Goal: Navigation & Orientation: Find specific page/section

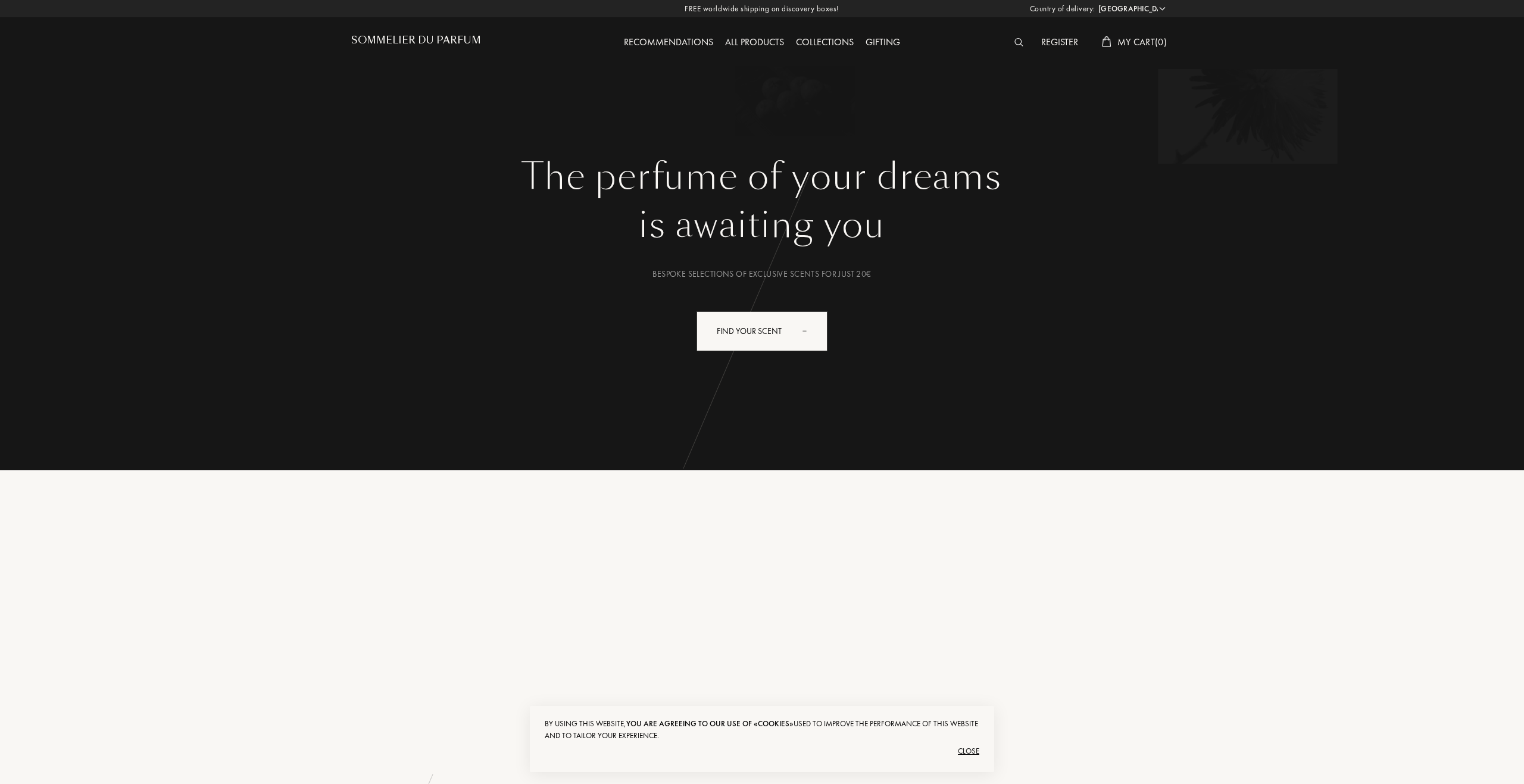
select select "ES"
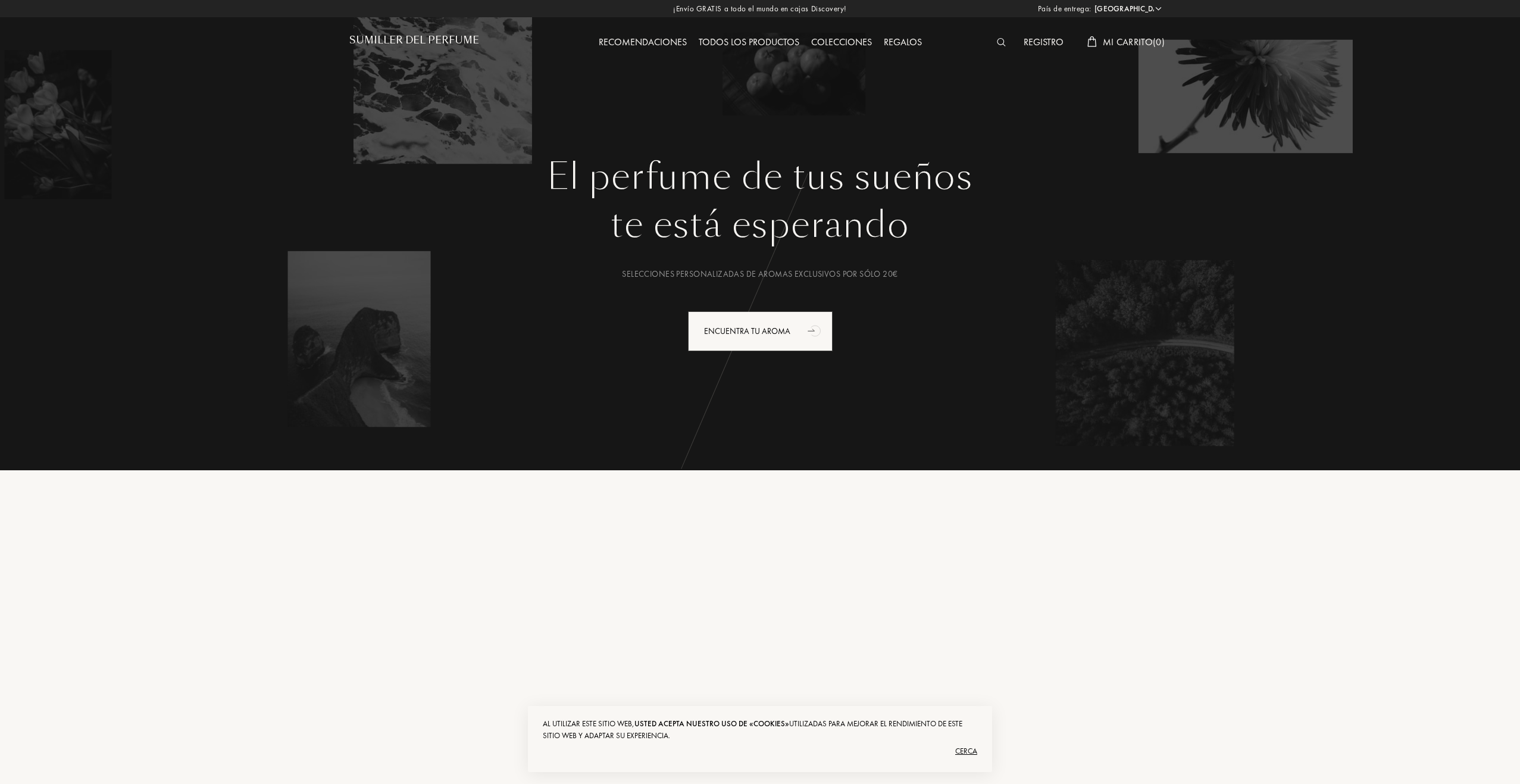
click at [778, 46] on font "Todos los productos" at bounding box center [748, 42] width 100 height 12
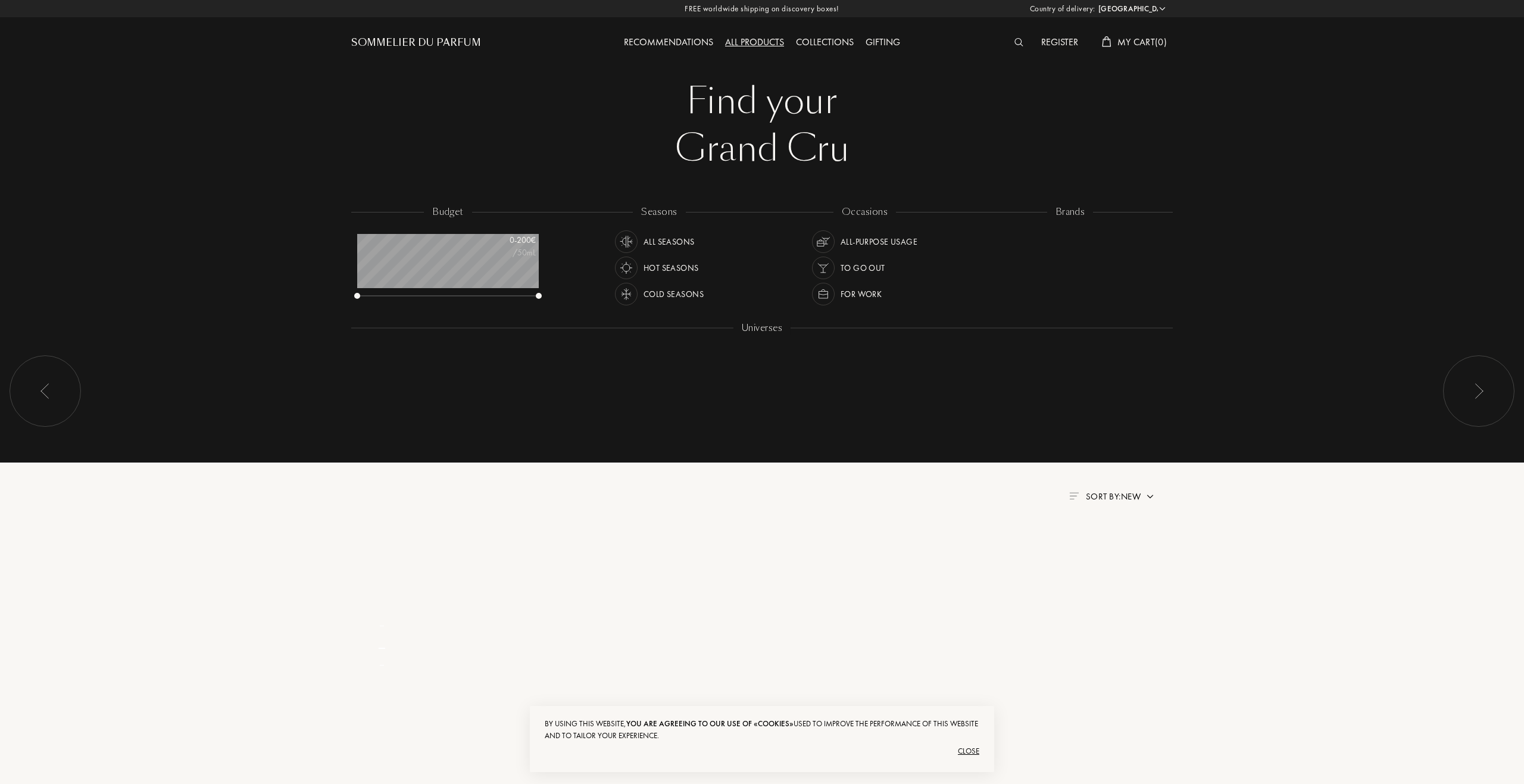
select select "ES"
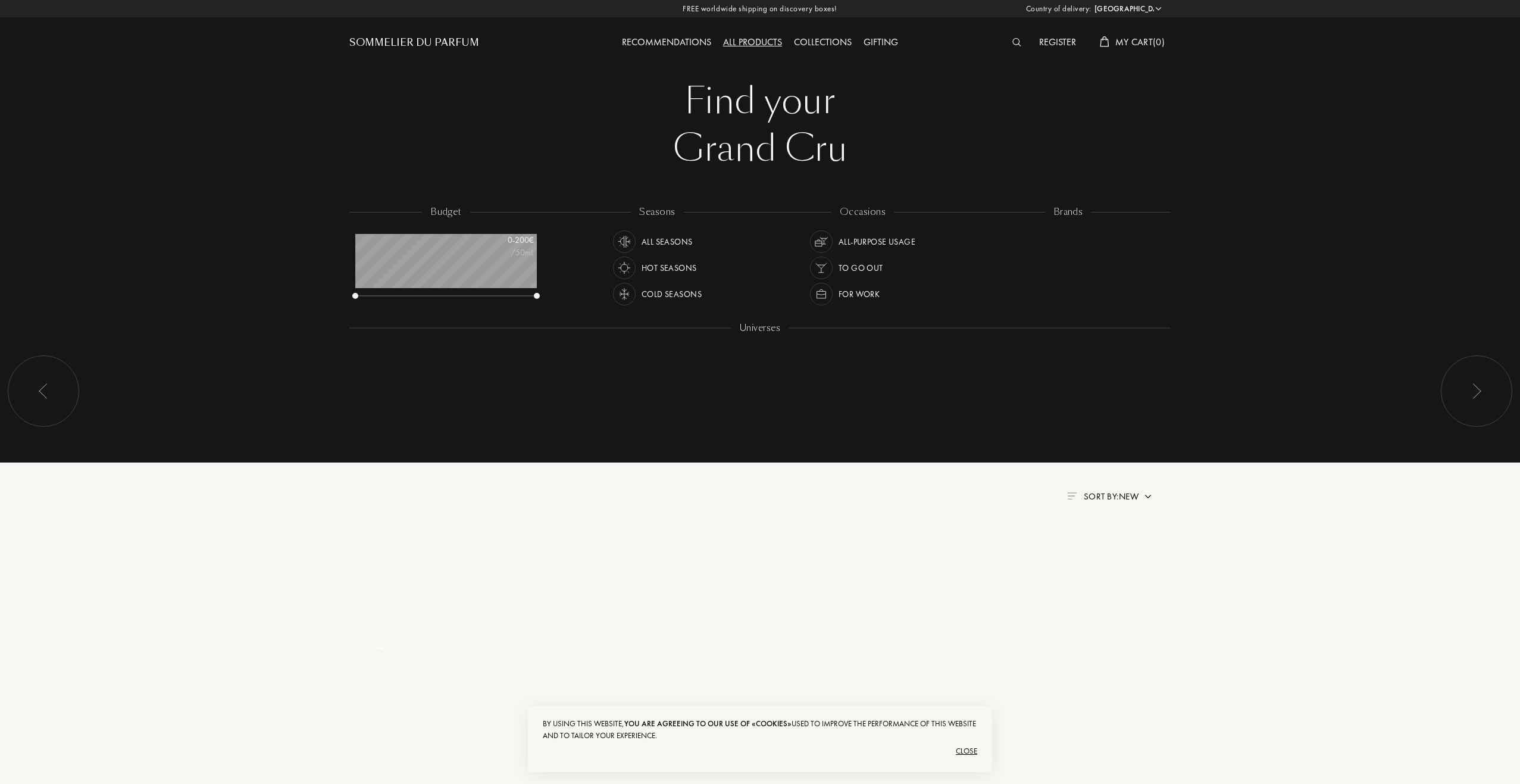
scroll to position [60, 181]
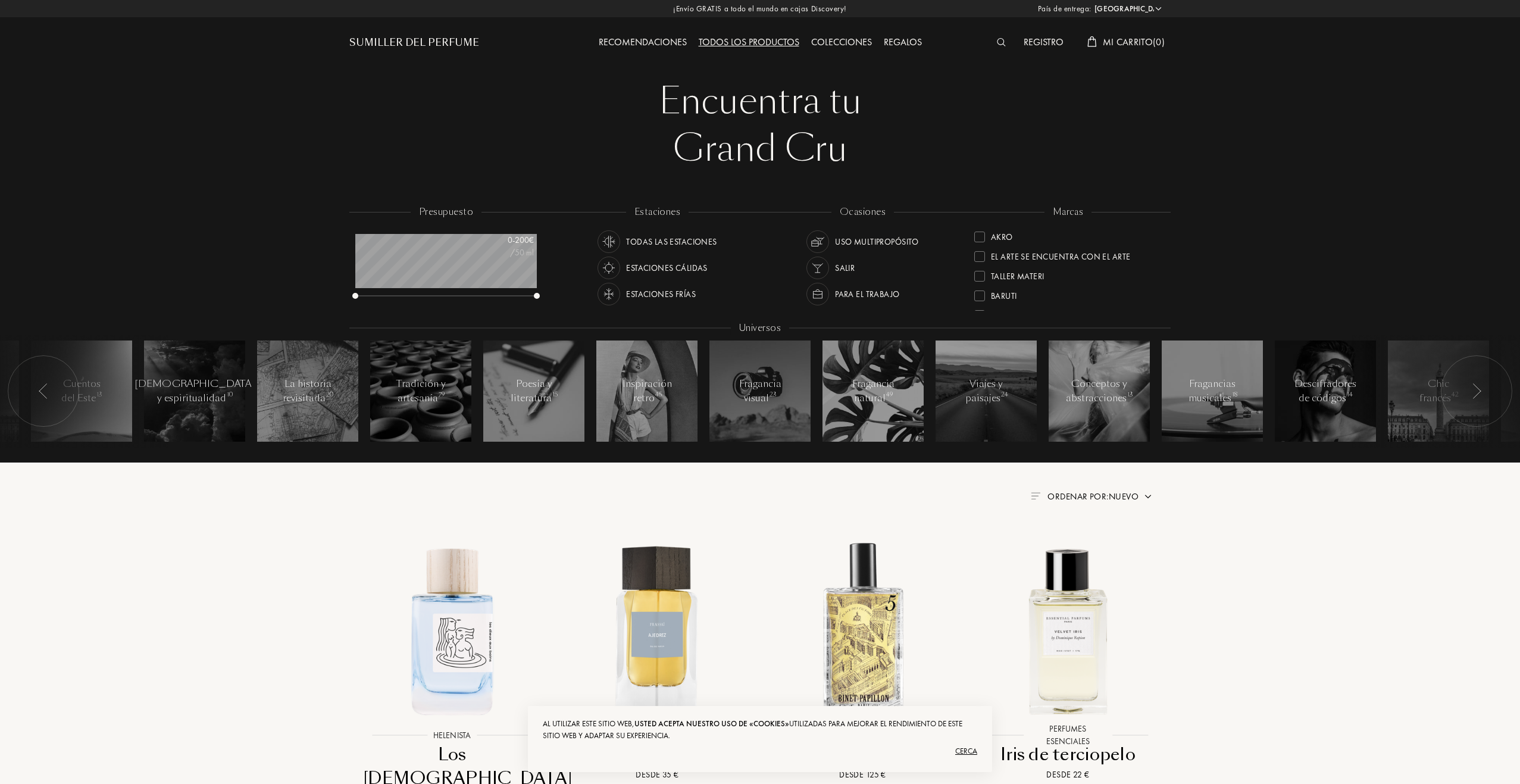
click at [853, 45] on font "Colecciones" at bounding box center [841, 42] width 60 height 12
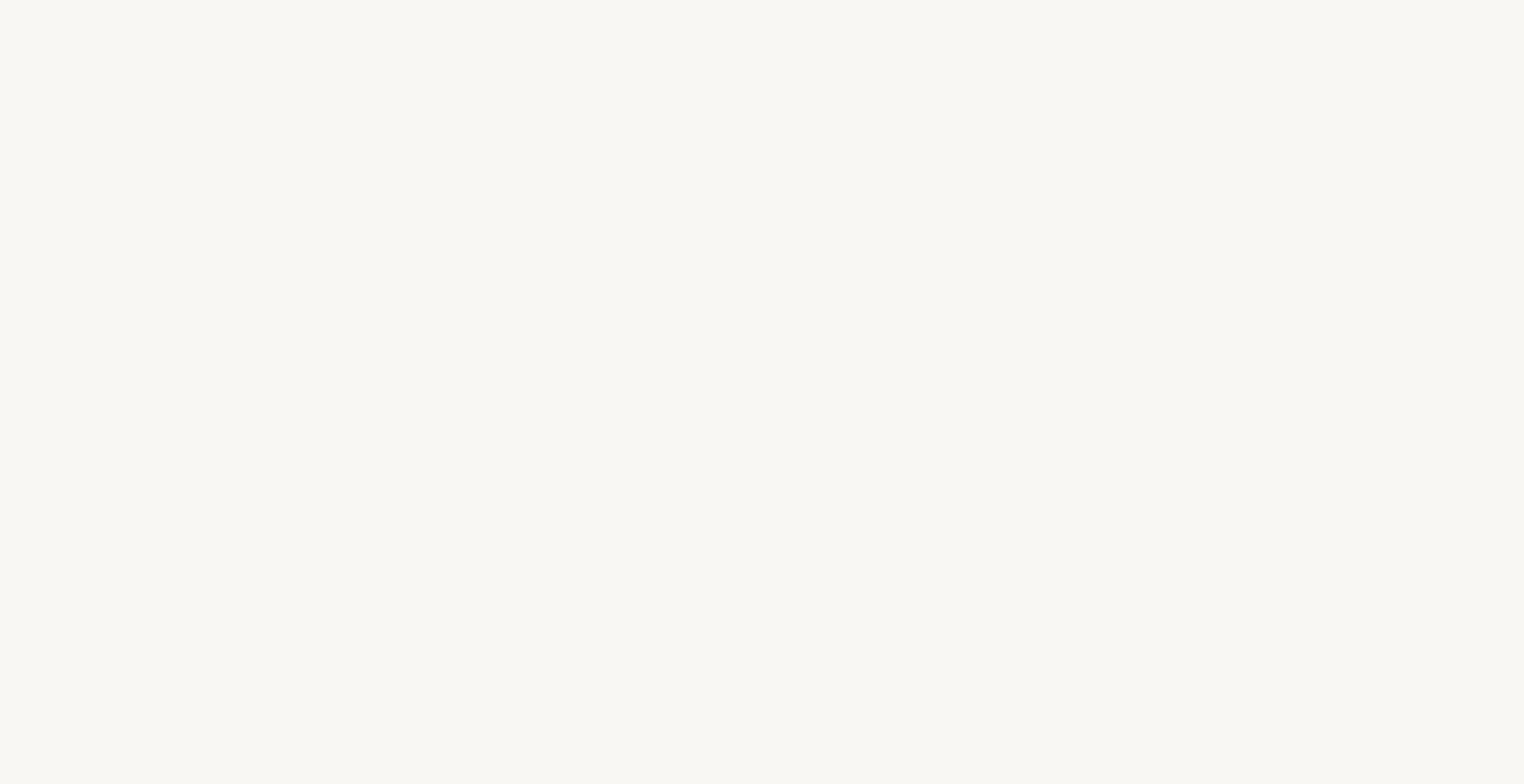
select select "ES"
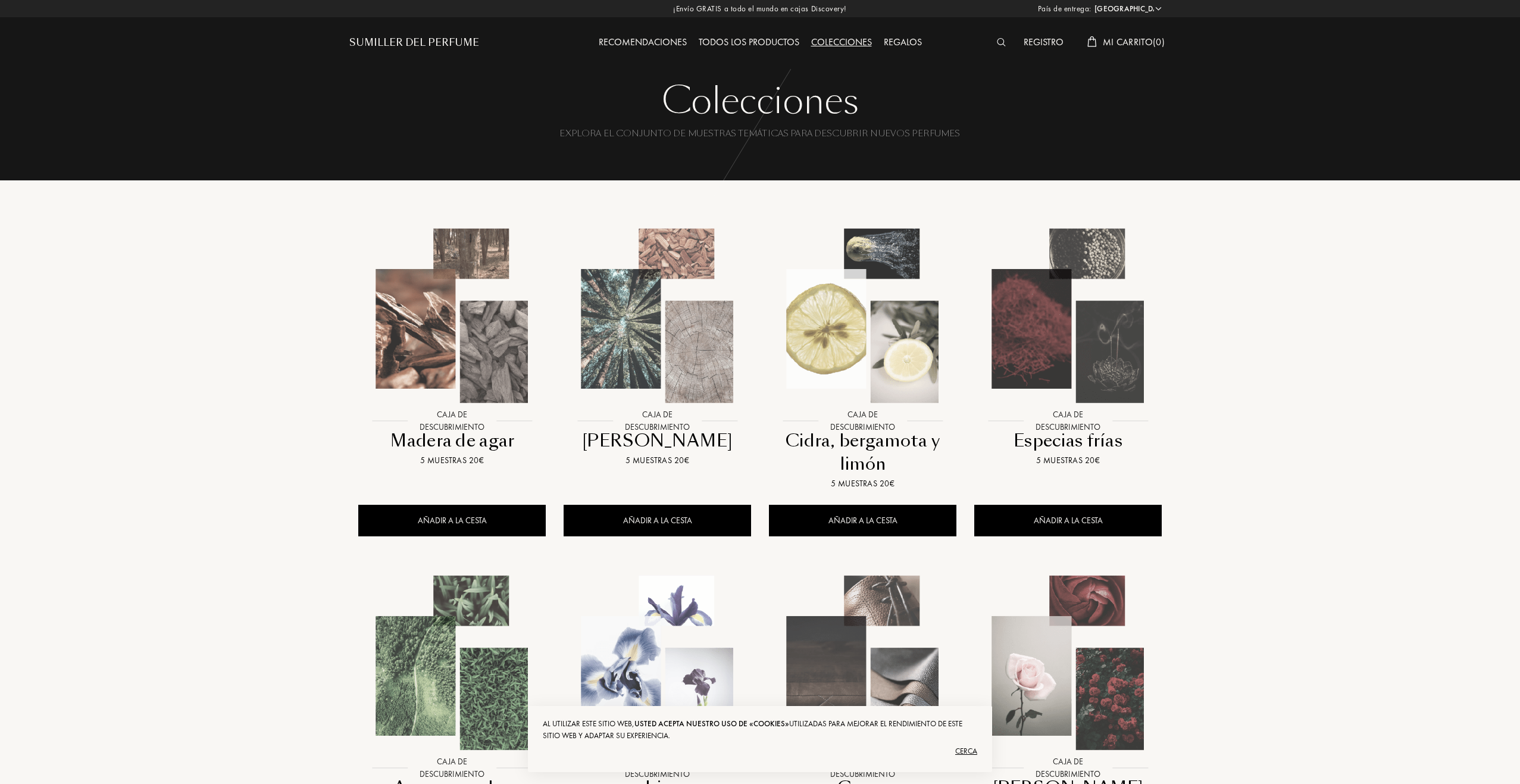
click at [997, 40] on img at bounding box center [1001, 42] width 9 height 8
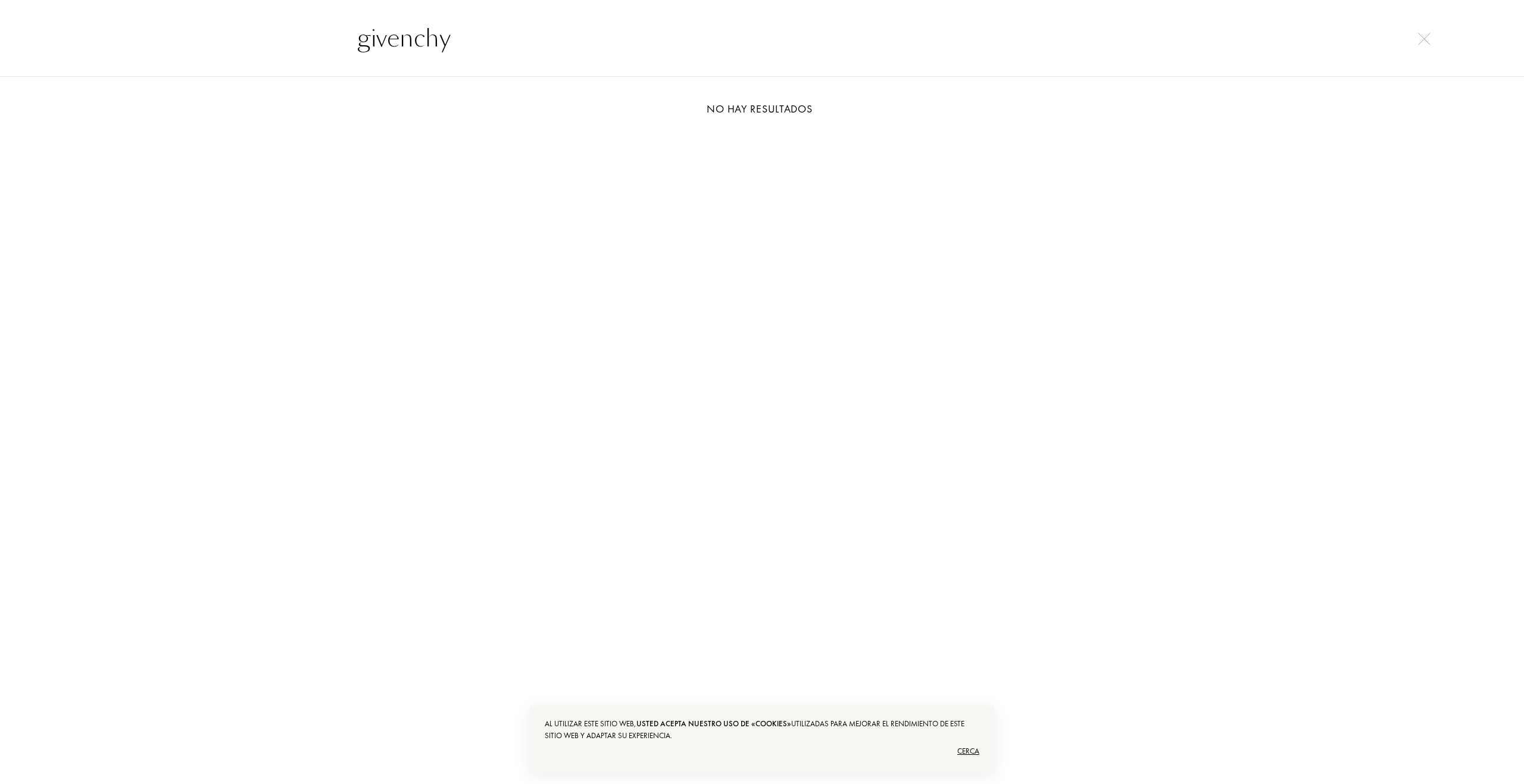
drag, startPoint x: 484, startPoint y: 36, endPoint x: 200, endPoint y: 38, distance: 284.0
click at [207, 38] on div "givenchy" at bounding box center [762, 38] width 1524 height 78
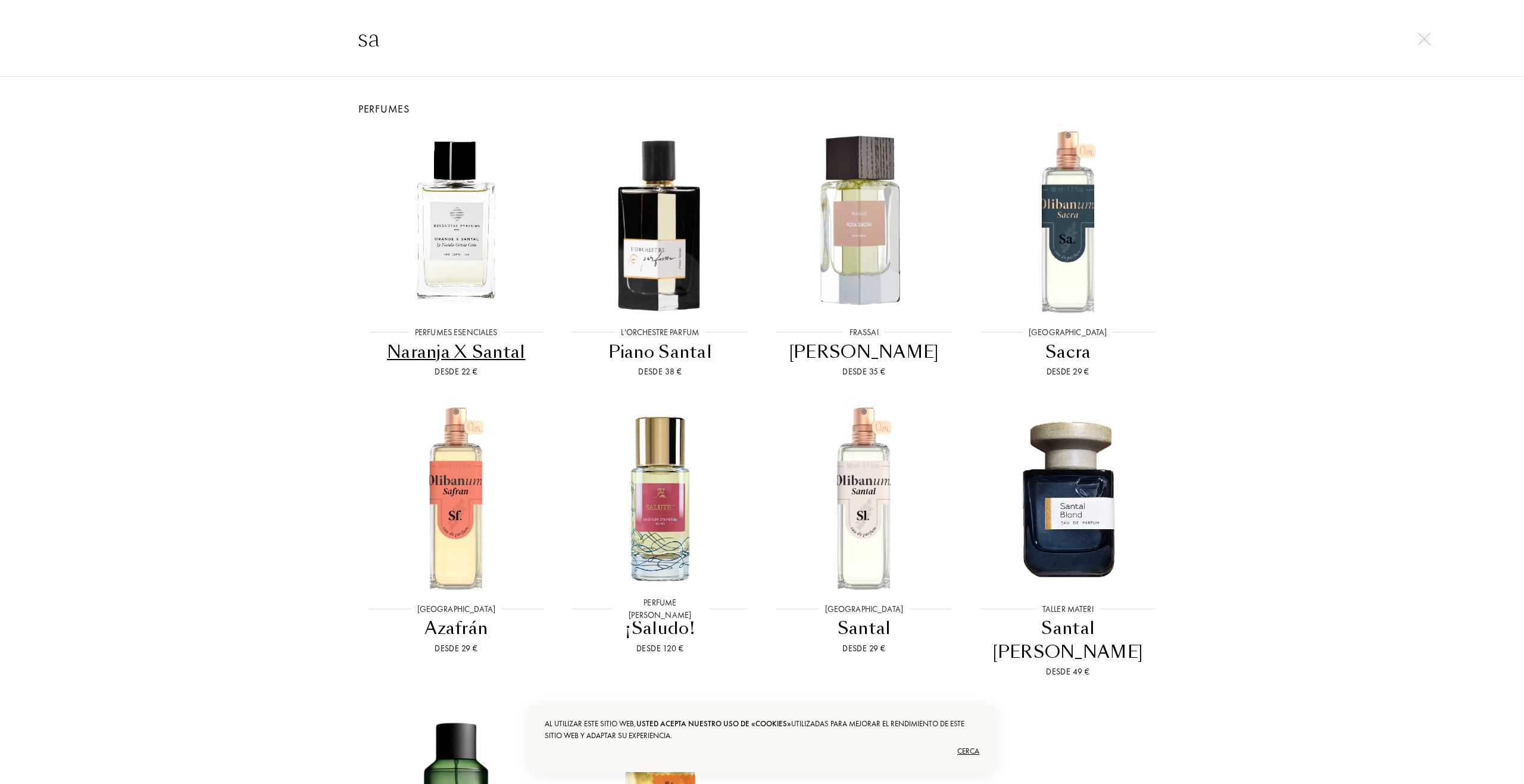
type input "s"
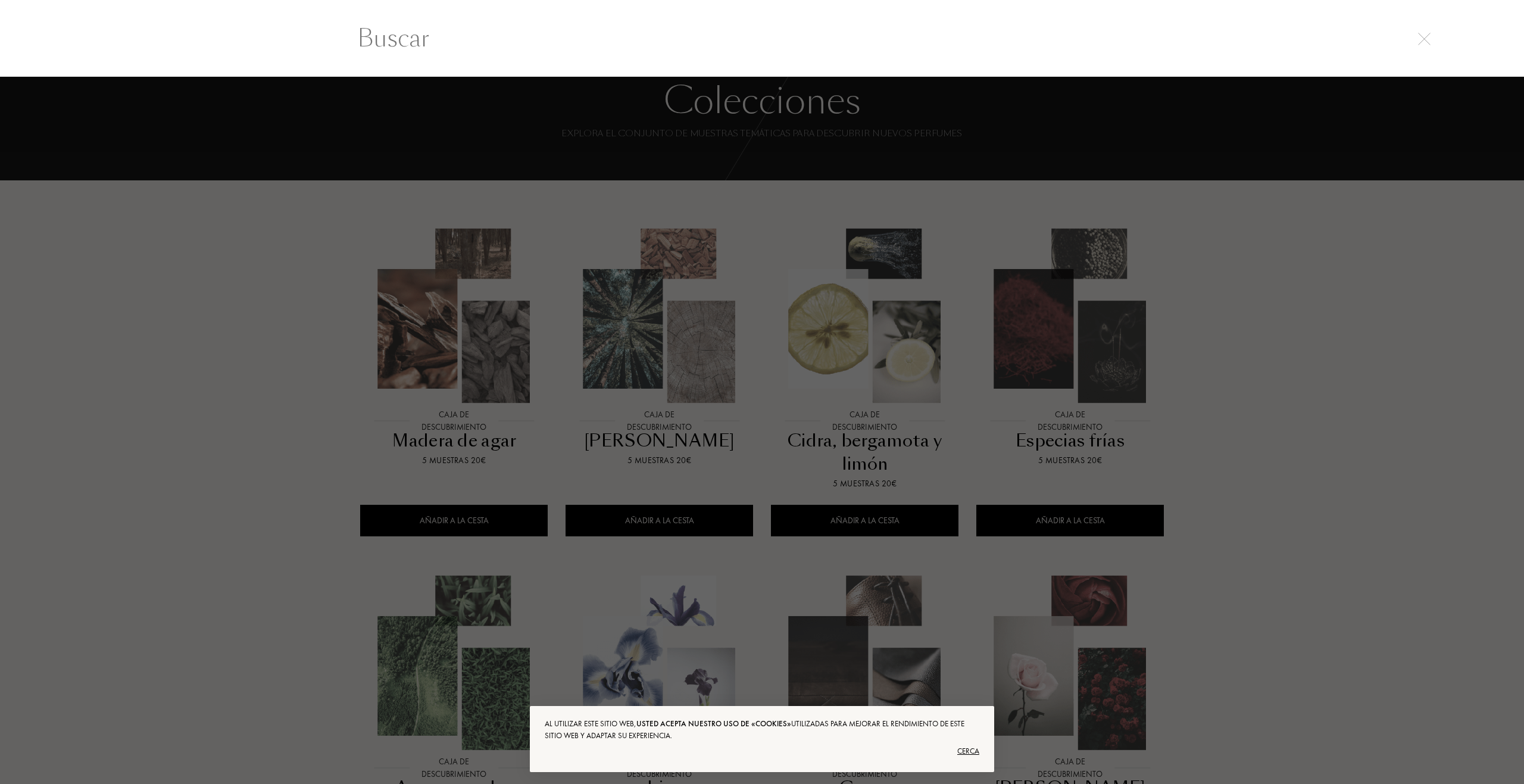
drag, startPoint x: 91, startPoint y: 683, endPoint x: 111, endPoint y: 572, distance: 112.8
click at [91, 682] on div at bounding box center [762, 430] width 1524 height 707
